Goal: Transaction & Acquisition: Book appointment/travel/reservation

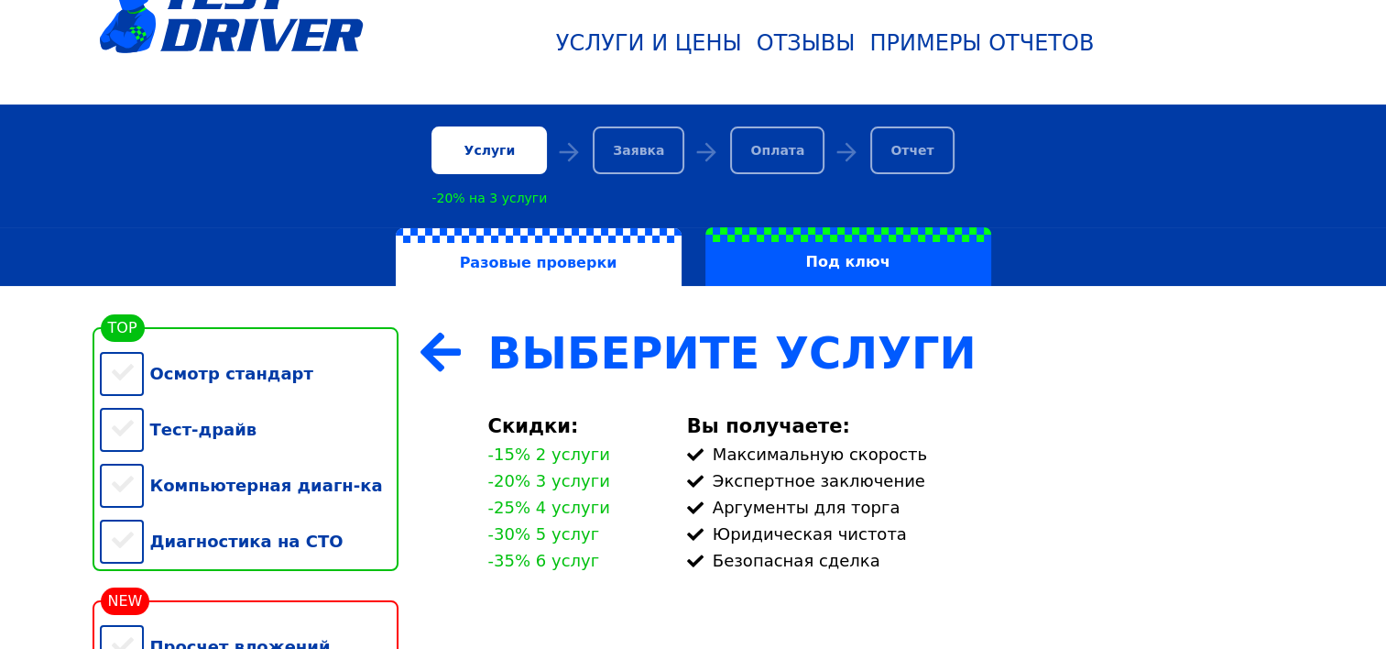
scroll to position [116, 0]
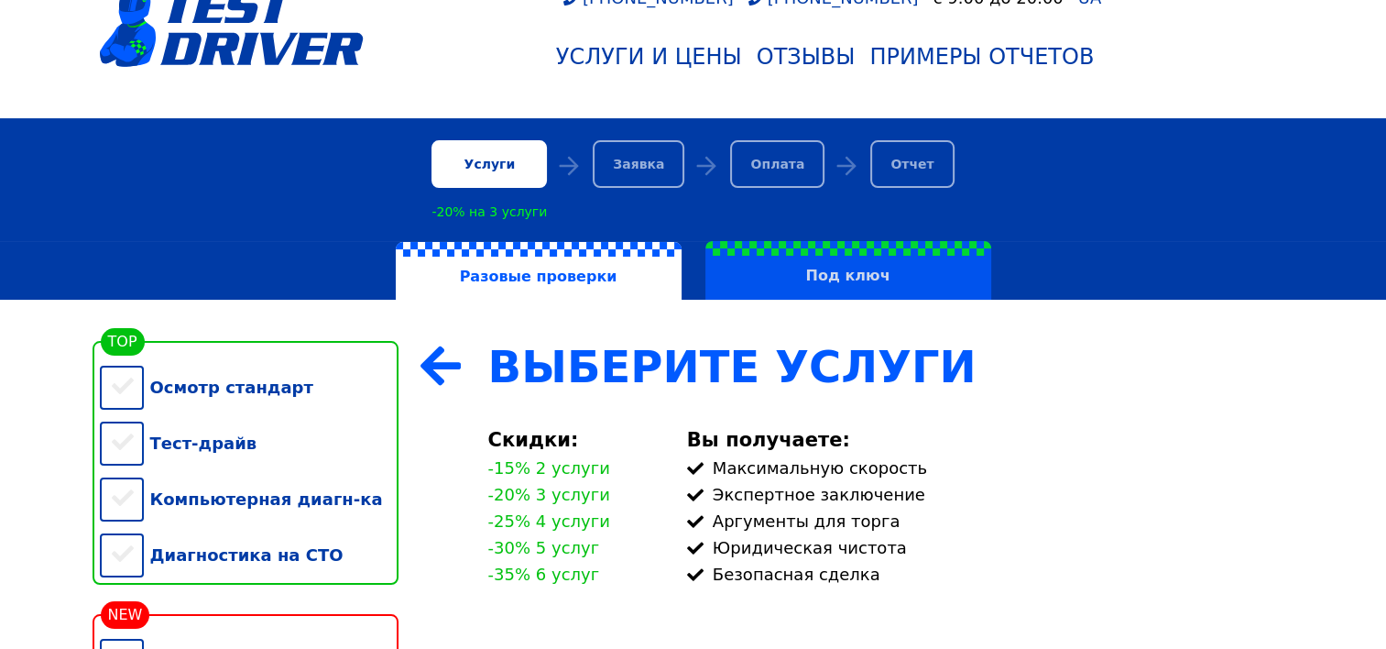
click at [850, 271] on label "Под ключ" at bounding box center [848, 270] width 286 height 59
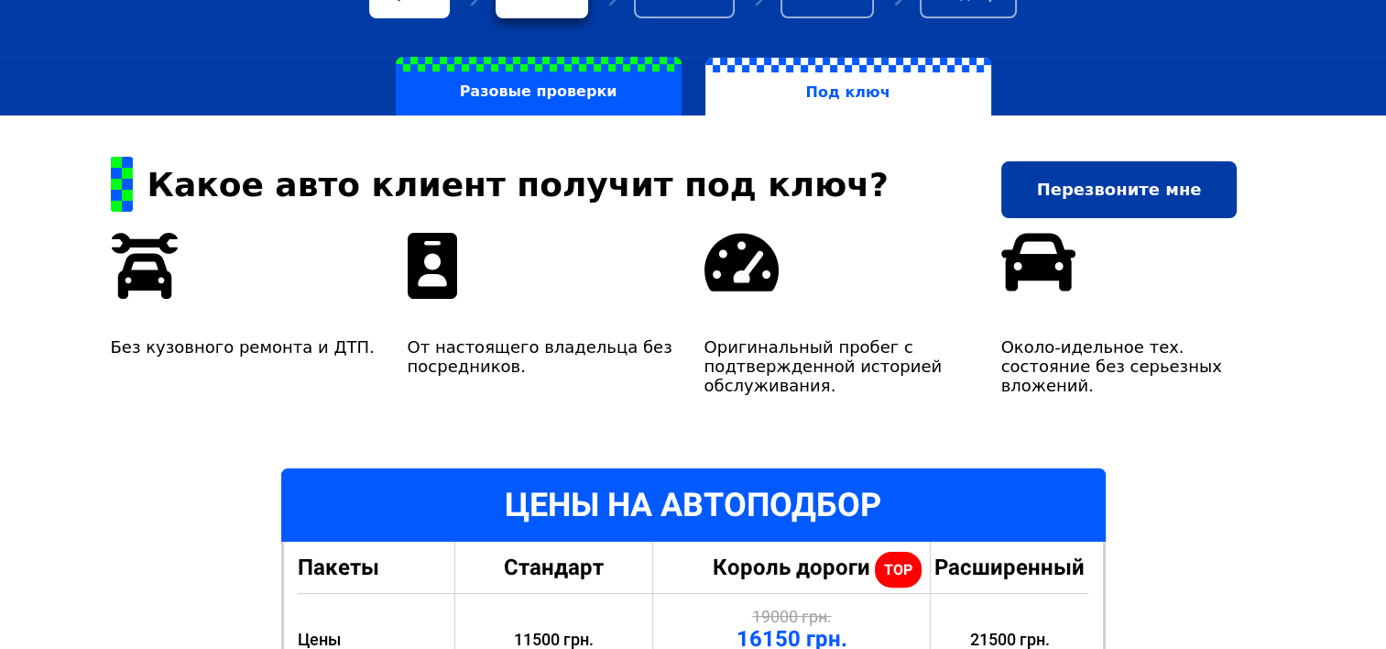
scroll to position [183, 0]
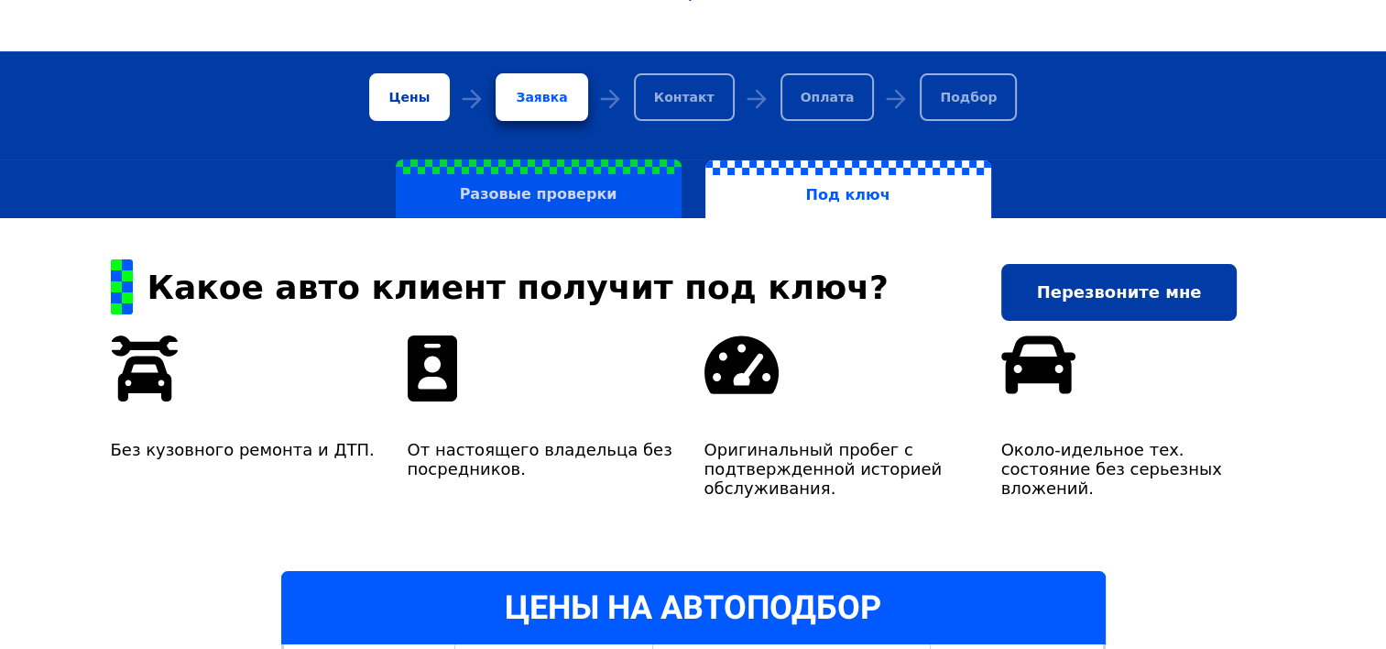
click at [552, 194] on label "Разовые проверки" at bounding box center [539, 188] width 286 height 59
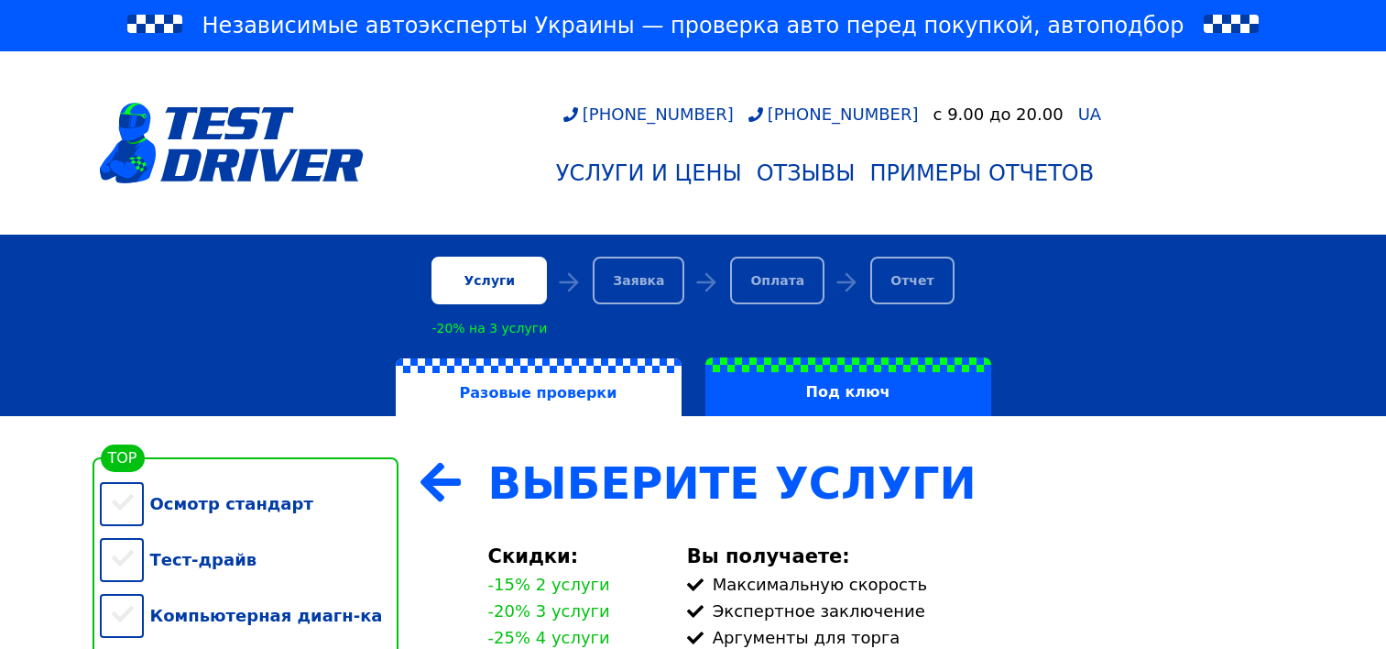
scroll to position [275, 0]
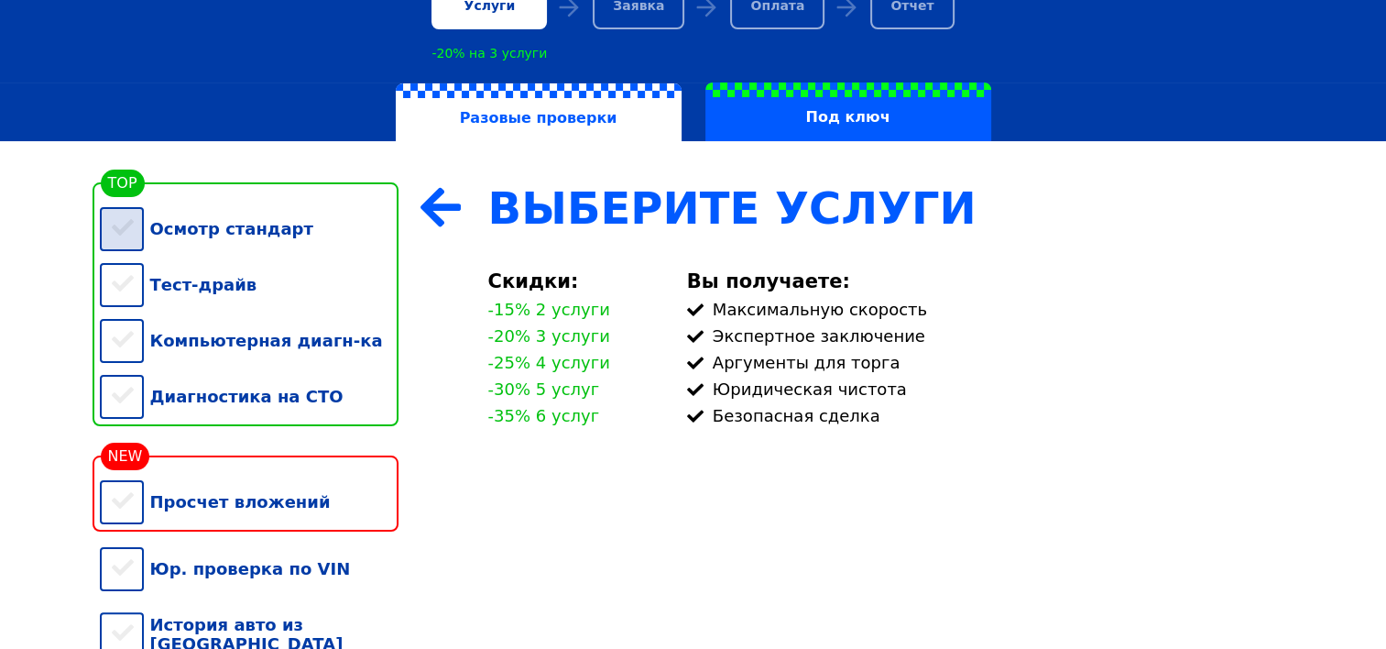
click at [119, 238] on div "Осмотр стандарт" at bounding box center [249, 229] width 299 height 56
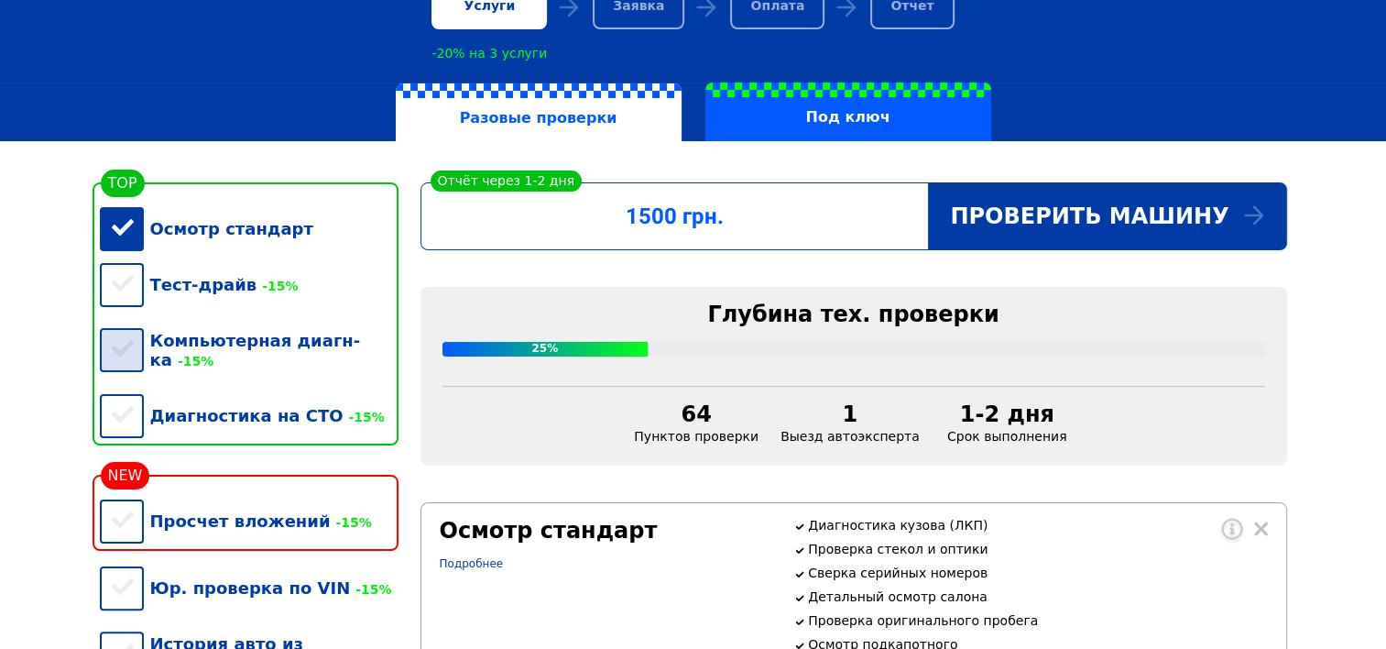
click at [136, 355] on div "Компьютерная диагн-ка -15%" at bounding box center [249, 349] width 299 height 75
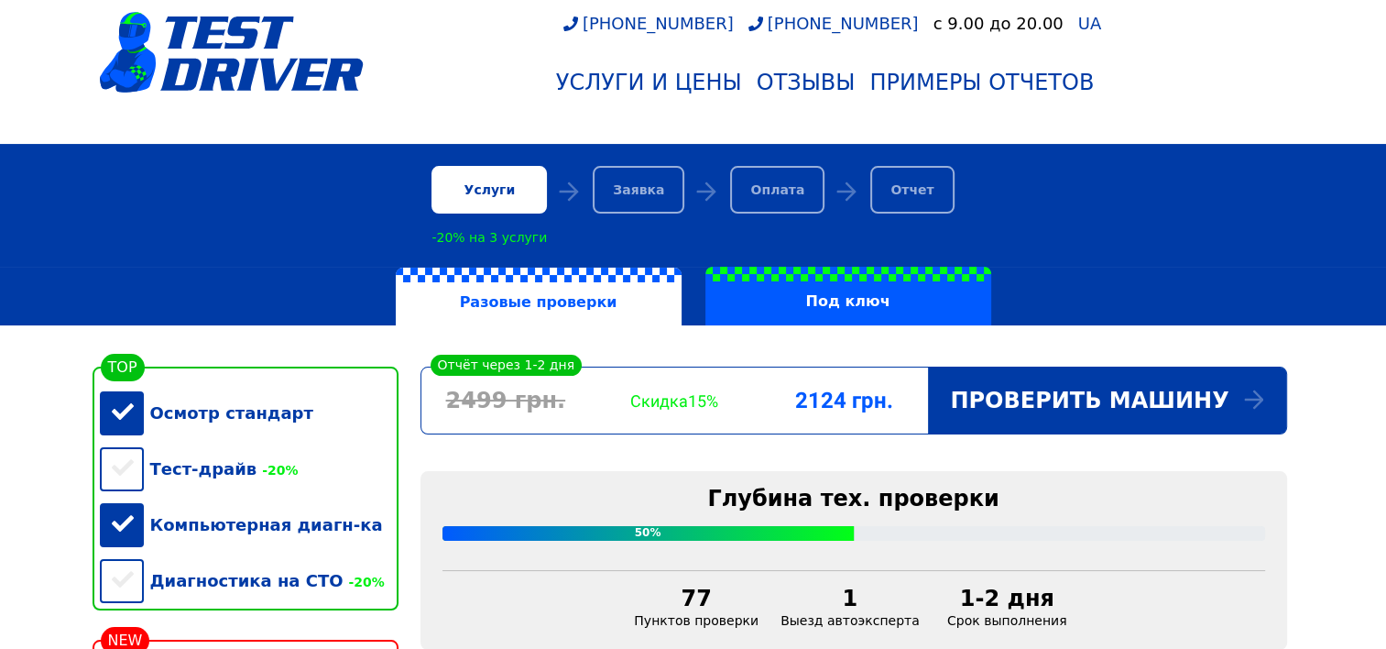
scroll to position [0, 0]
